Goal: Transaction & Acquisition: Purchase product/service

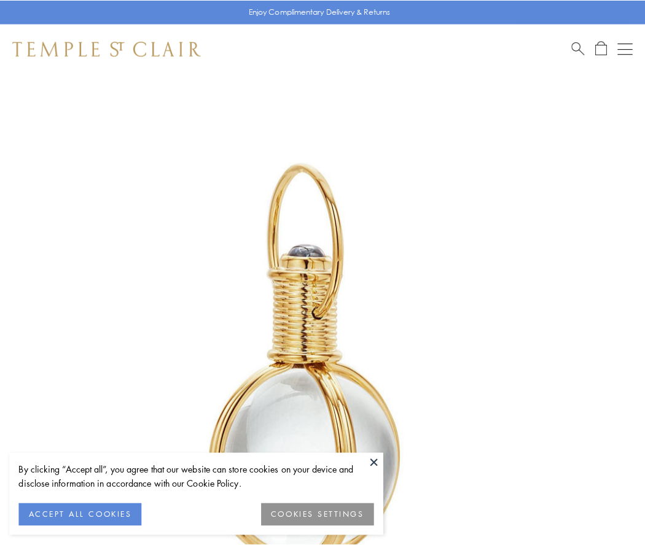
scroll to position [320, 0]
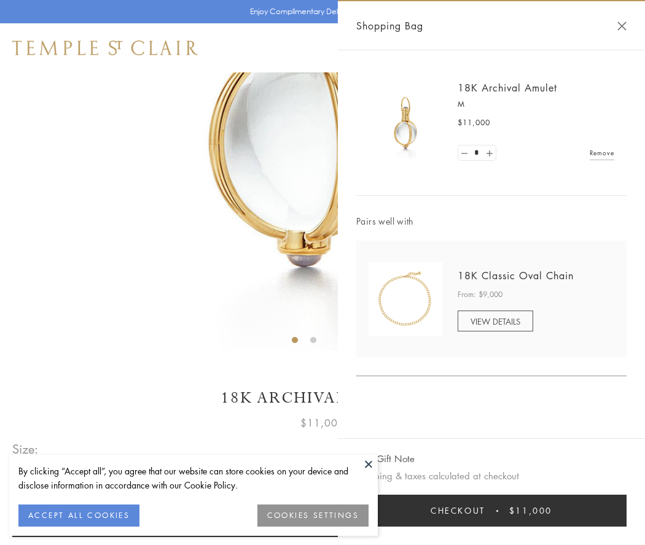
click at [491, 511] on button "Checkout $11,000" at bounding box center [491, 511] width 270 height 32
